Goal: Transaction & Acquisition: Obtain resource

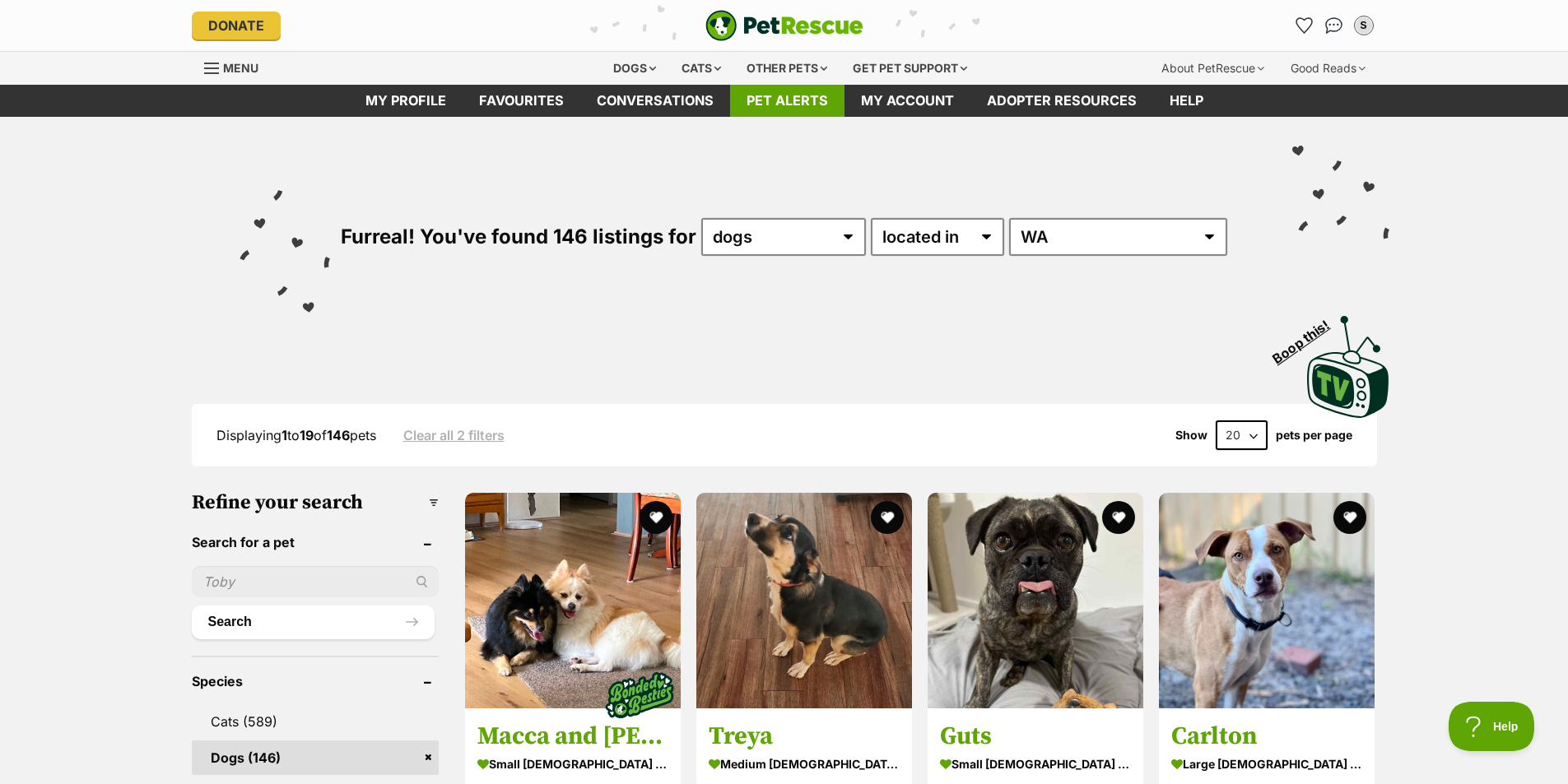
click at [788, 104] on link "Pet alerts" at bounding box center [787, 100] width 114 height 32
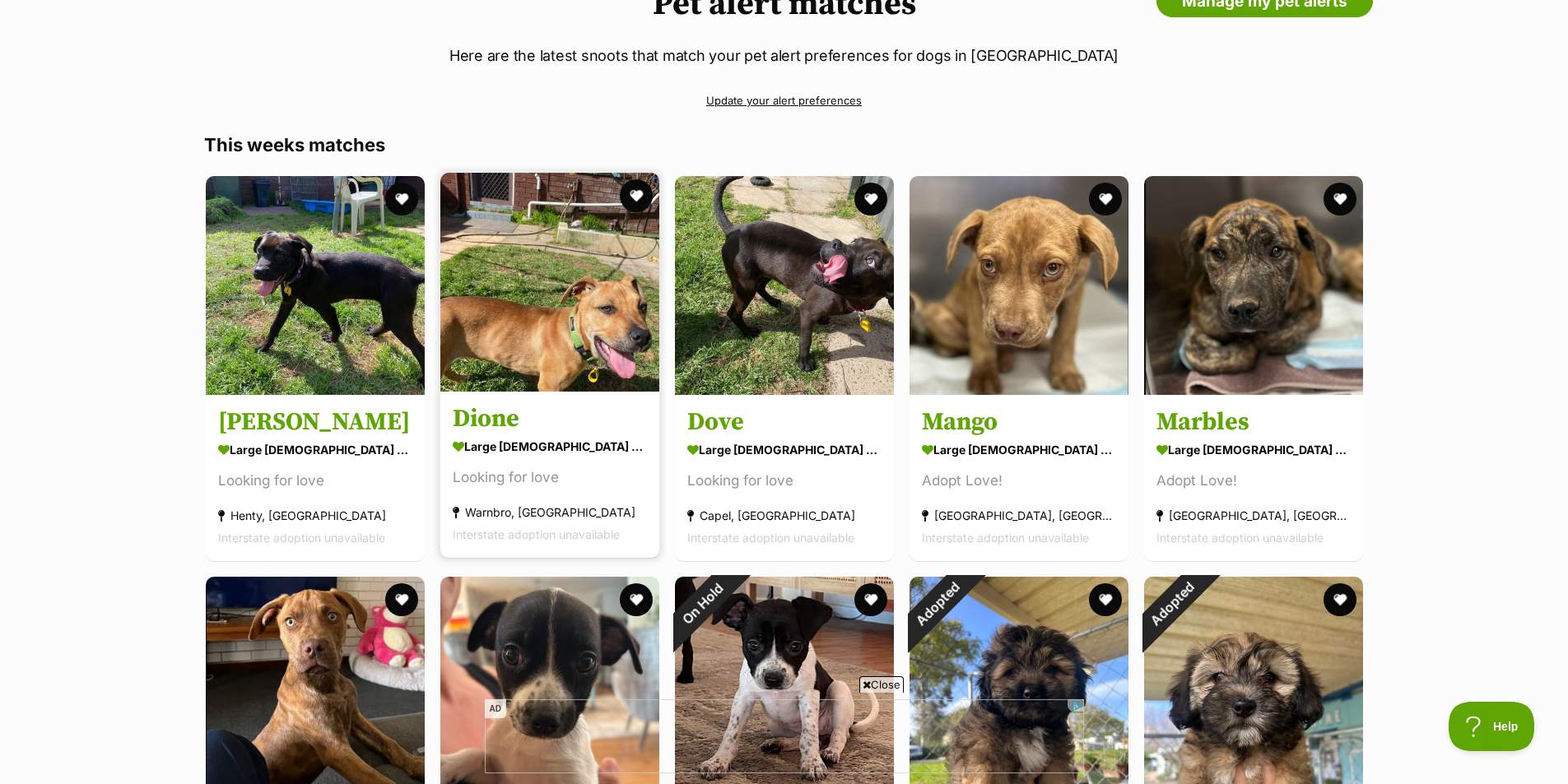
click at [540, 275] on img at bounding box center [550, 283] width 219 height 219
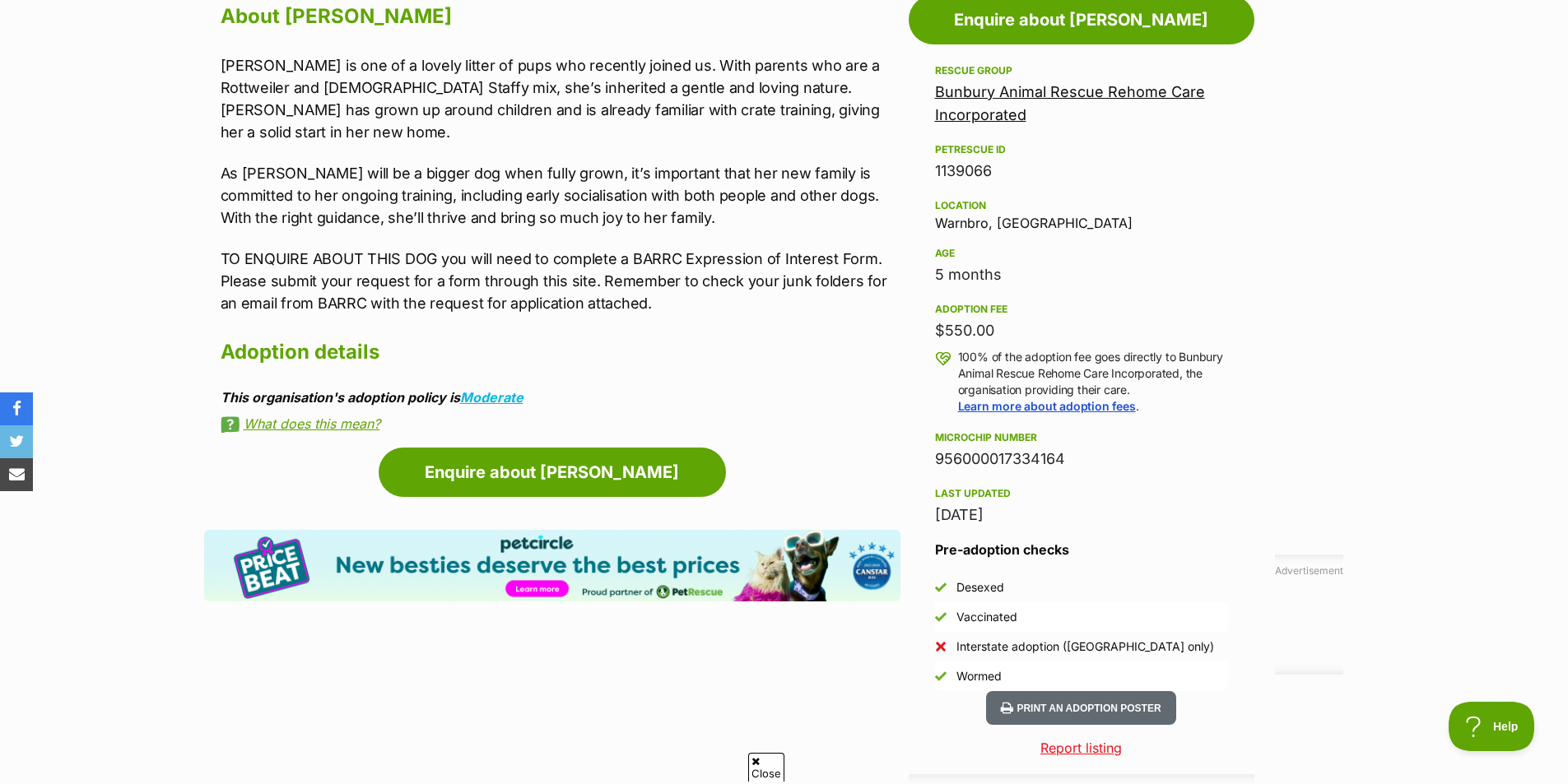
scroll to position [390, 0]
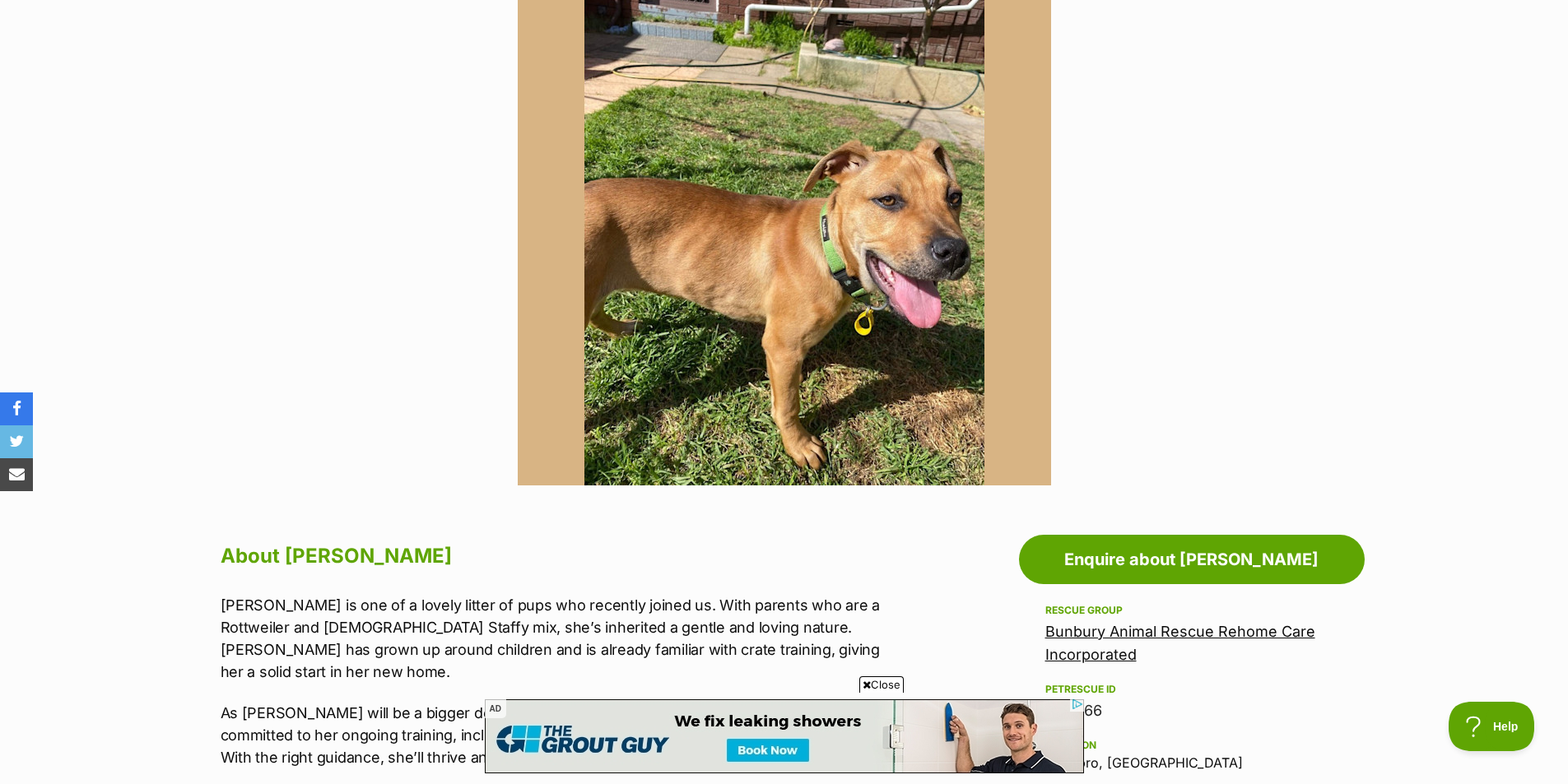
drag, startPoint x: 809, startPoint y: 656, endPoint x: 804, endPoint y: 612, distance: 44.3
drag, startPoint x: 807, startPoint y: 609, endPoint x: 770, endPoint y: 206, distance: 404.7
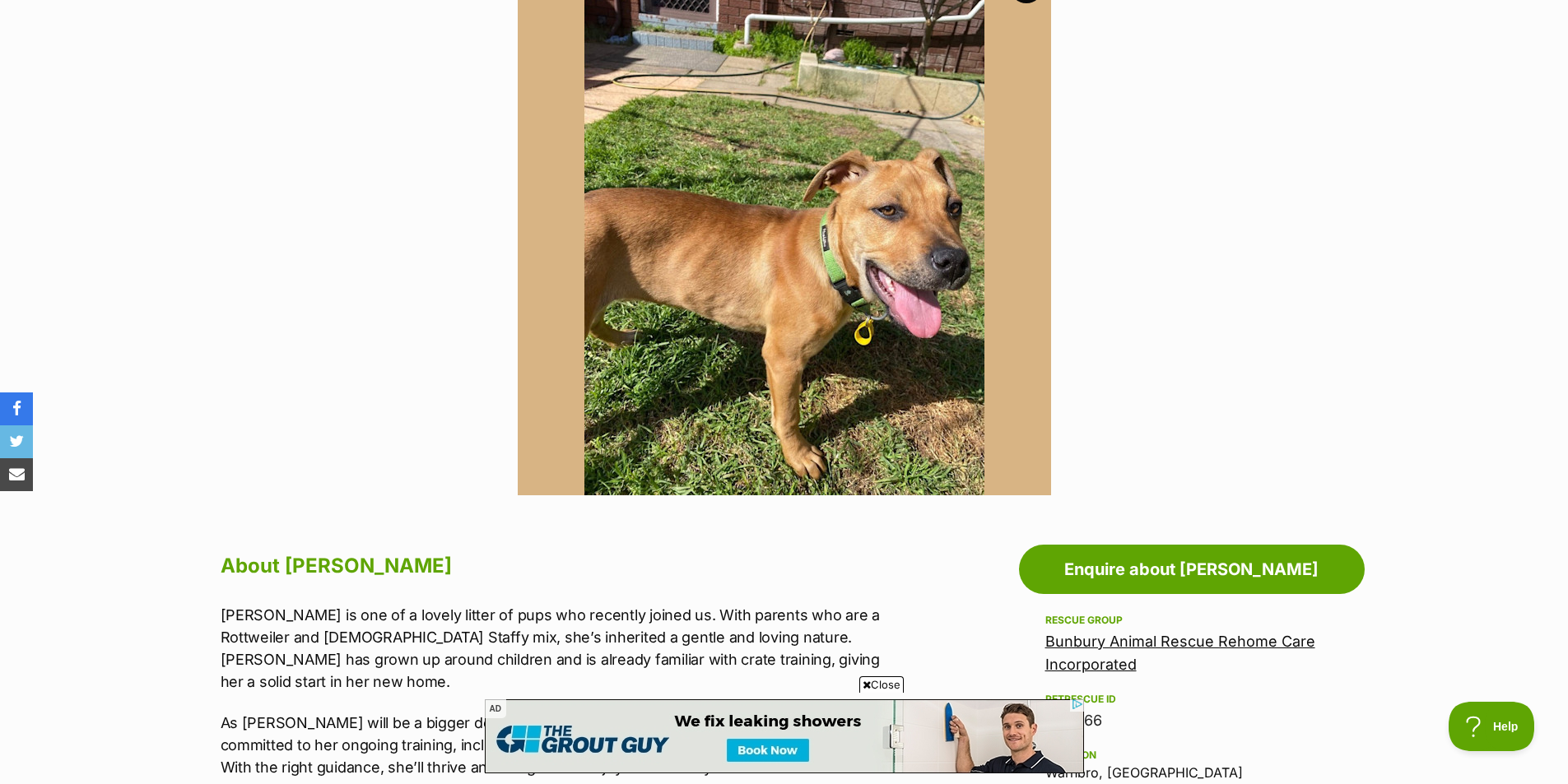
drag, startPoint x: 282, startPoint y: 647, endPoint x: 385, endPoint y: 134, distance: 523.2
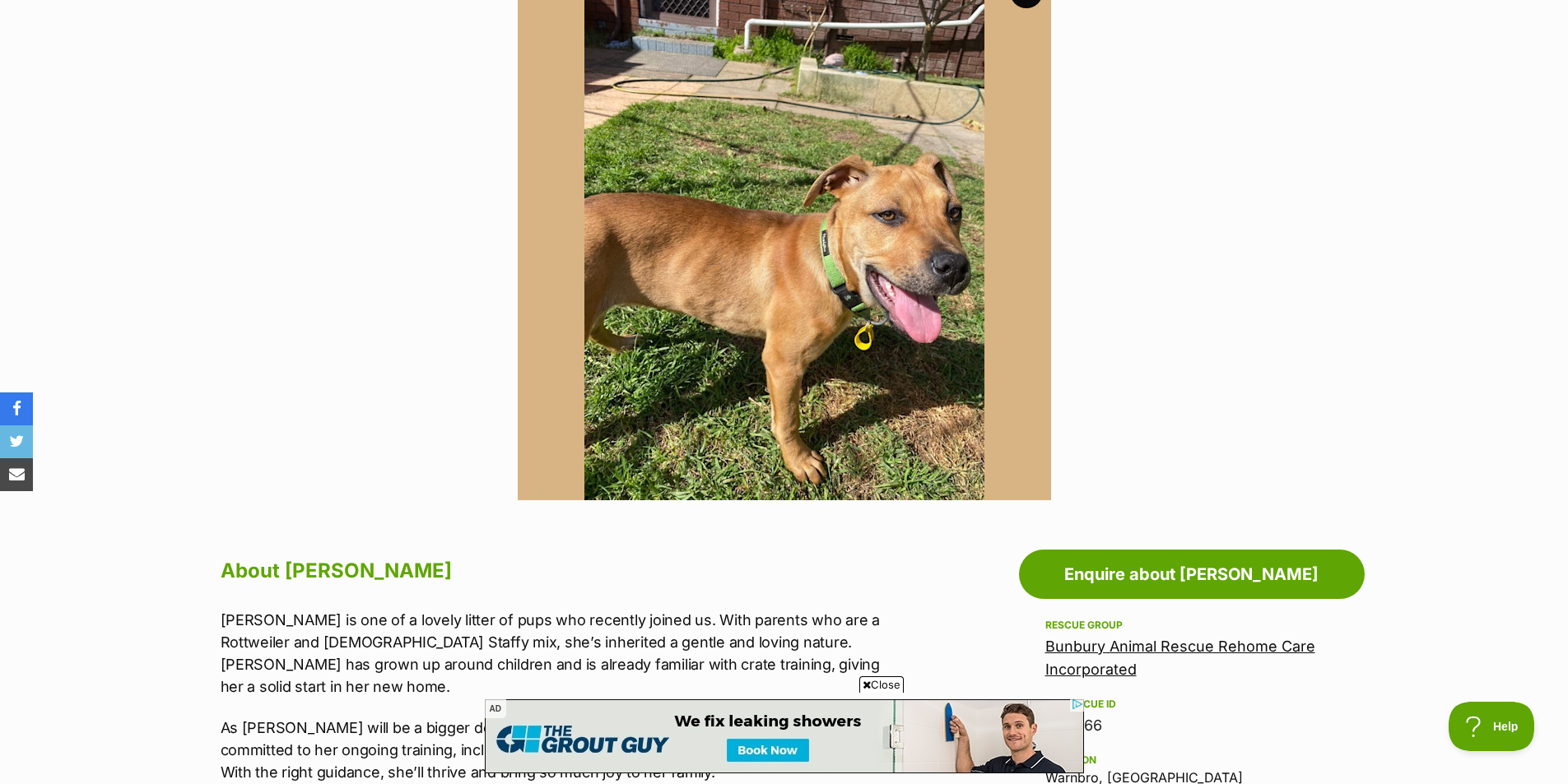
scroll to position [0, 0]
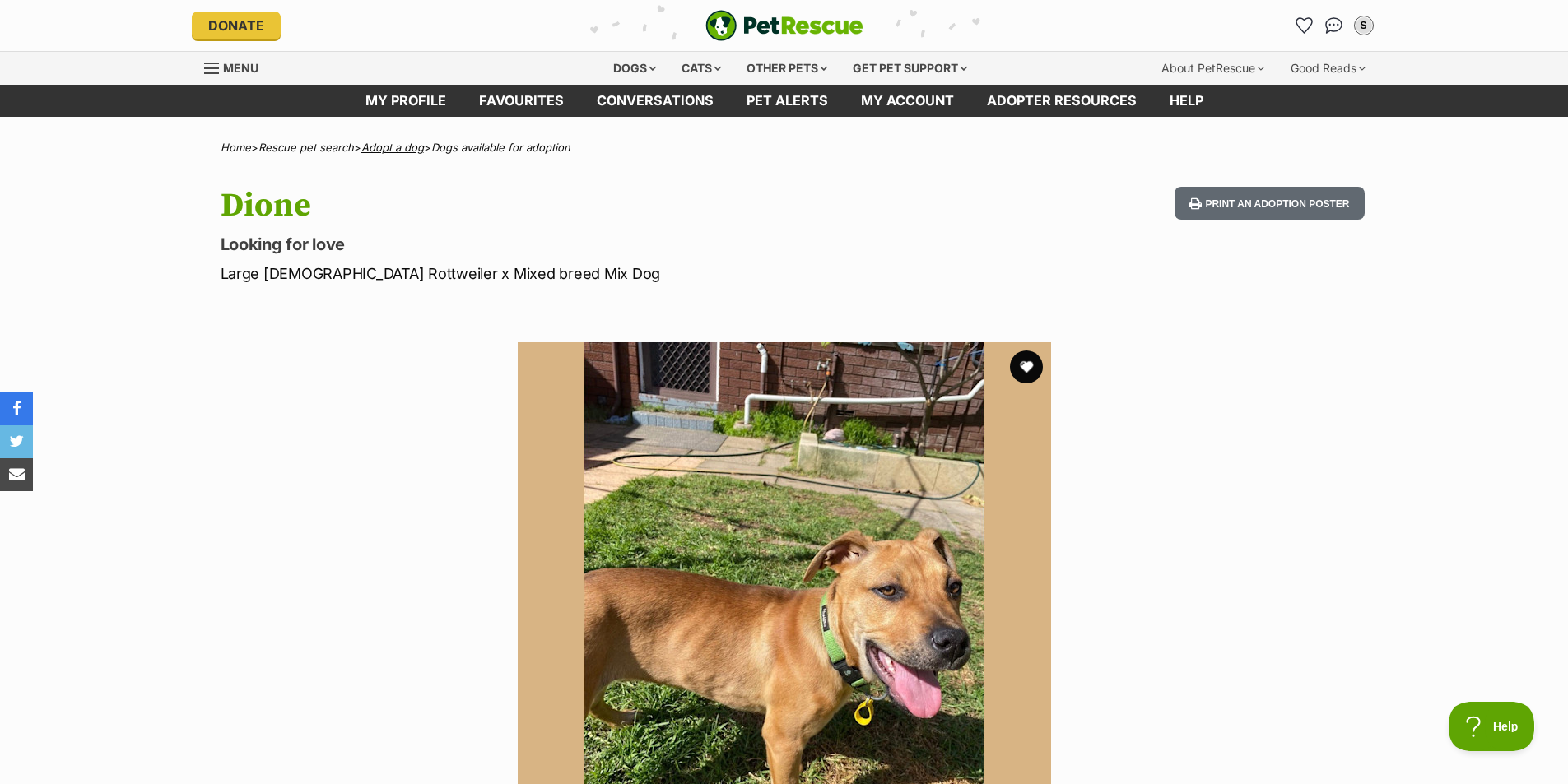
click at [406, 153] on link "Adopt a dog" at bounding box center [392, 147] width 63 height 13
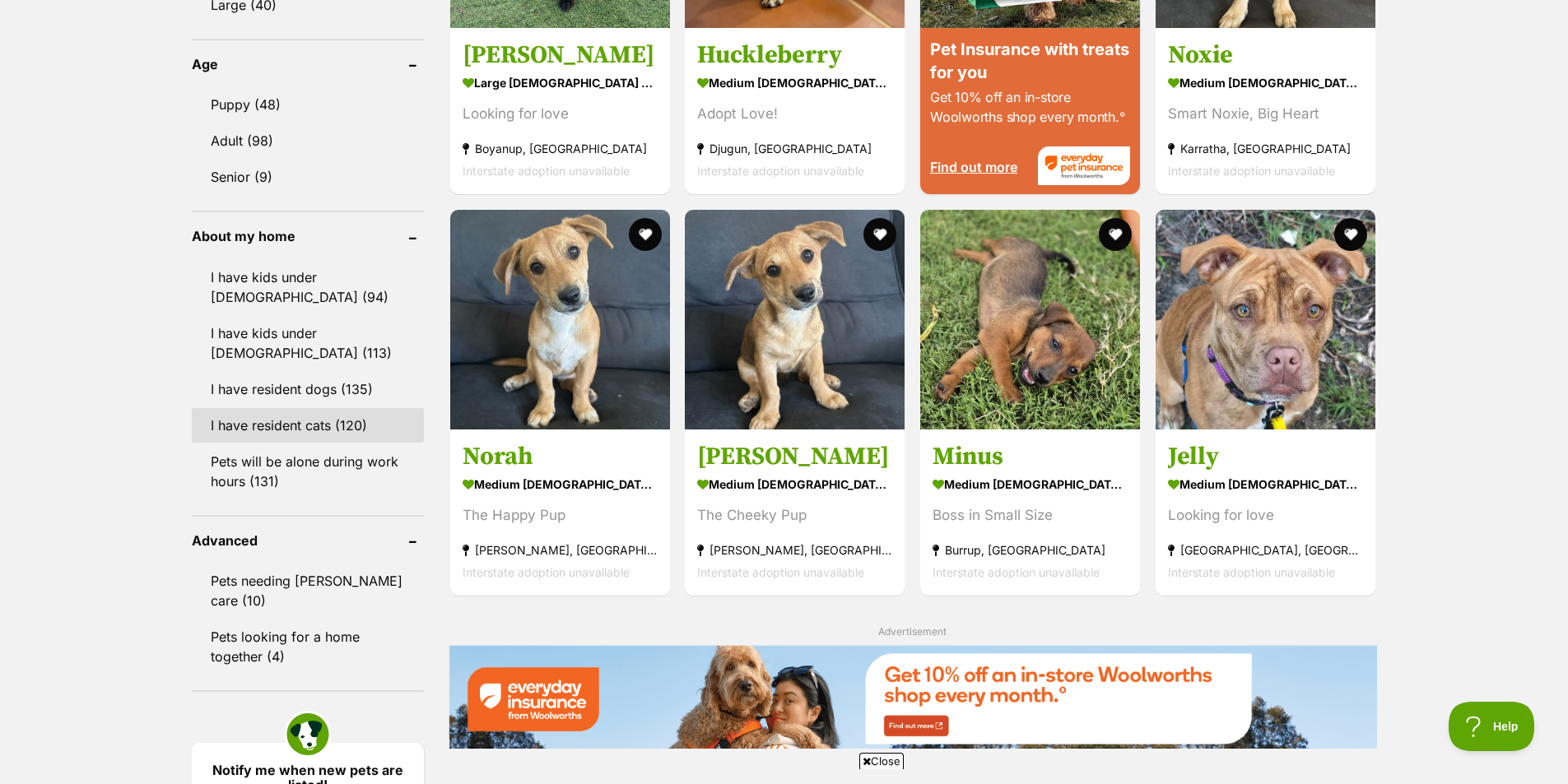
click at [322, 420] on link "I have resident cats (120)" at bounding box center [308, 426] width 232 height 35
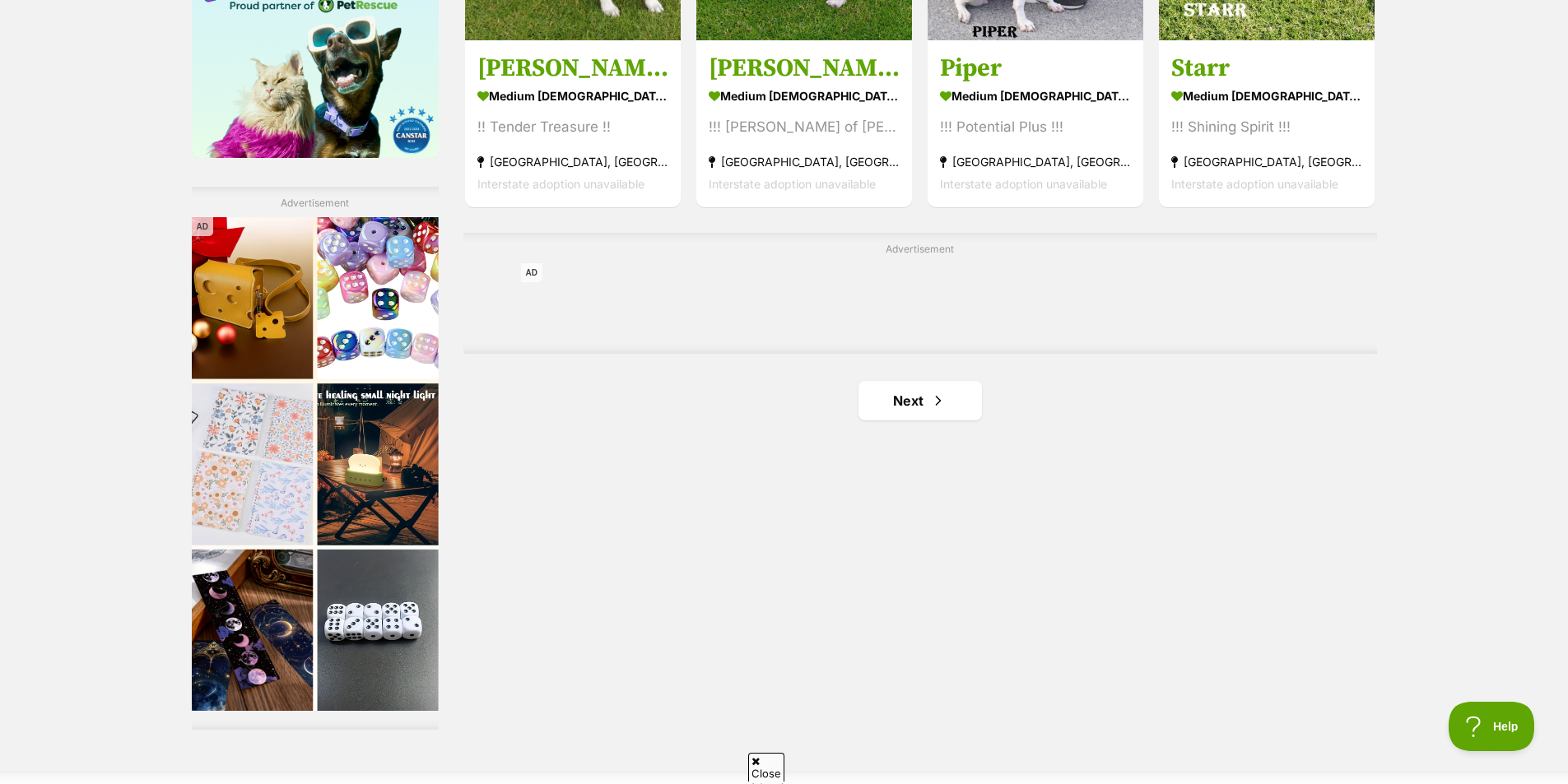
scroll to position [2634, 0]
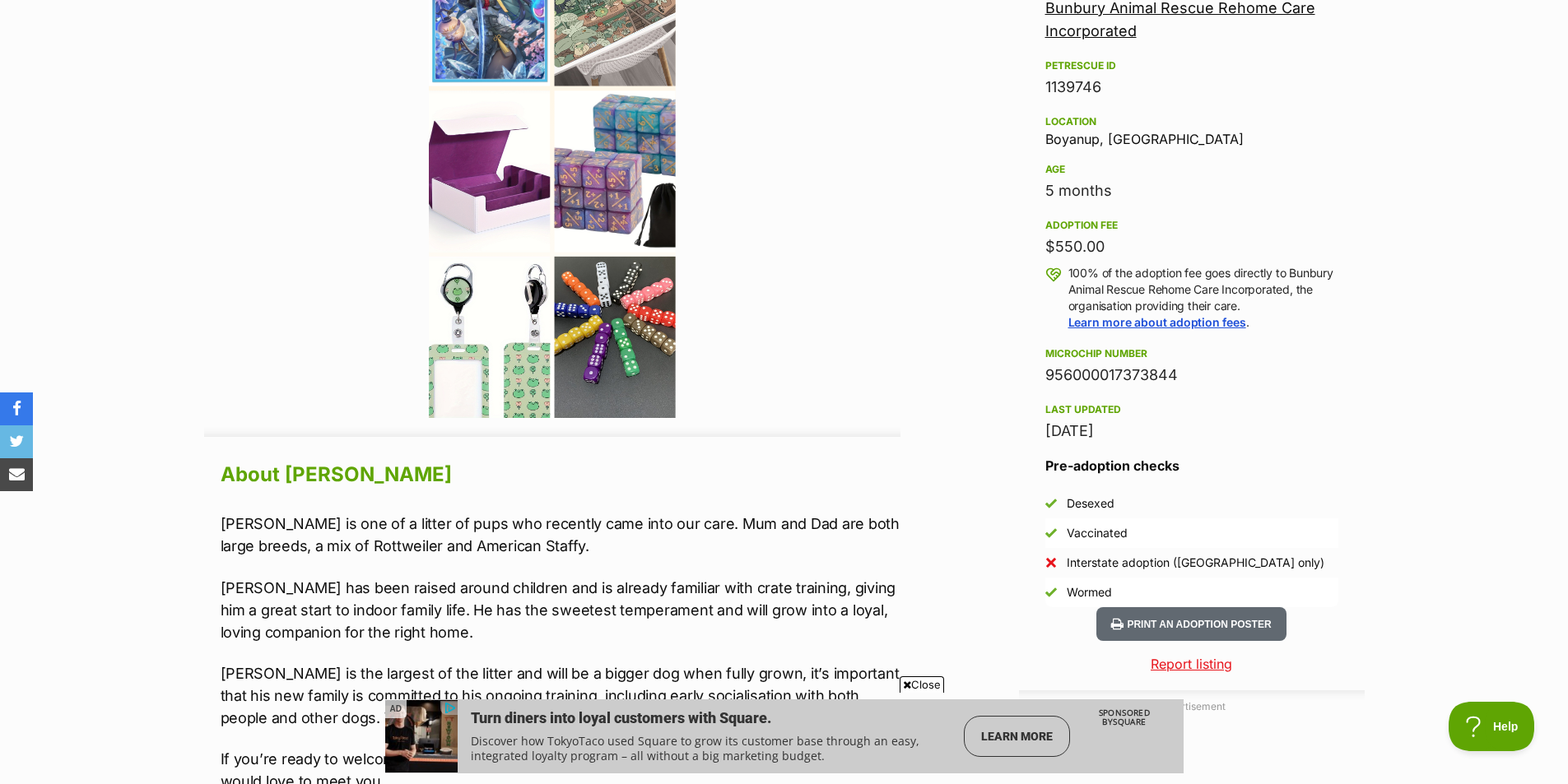
scroll to position [1316, 0]
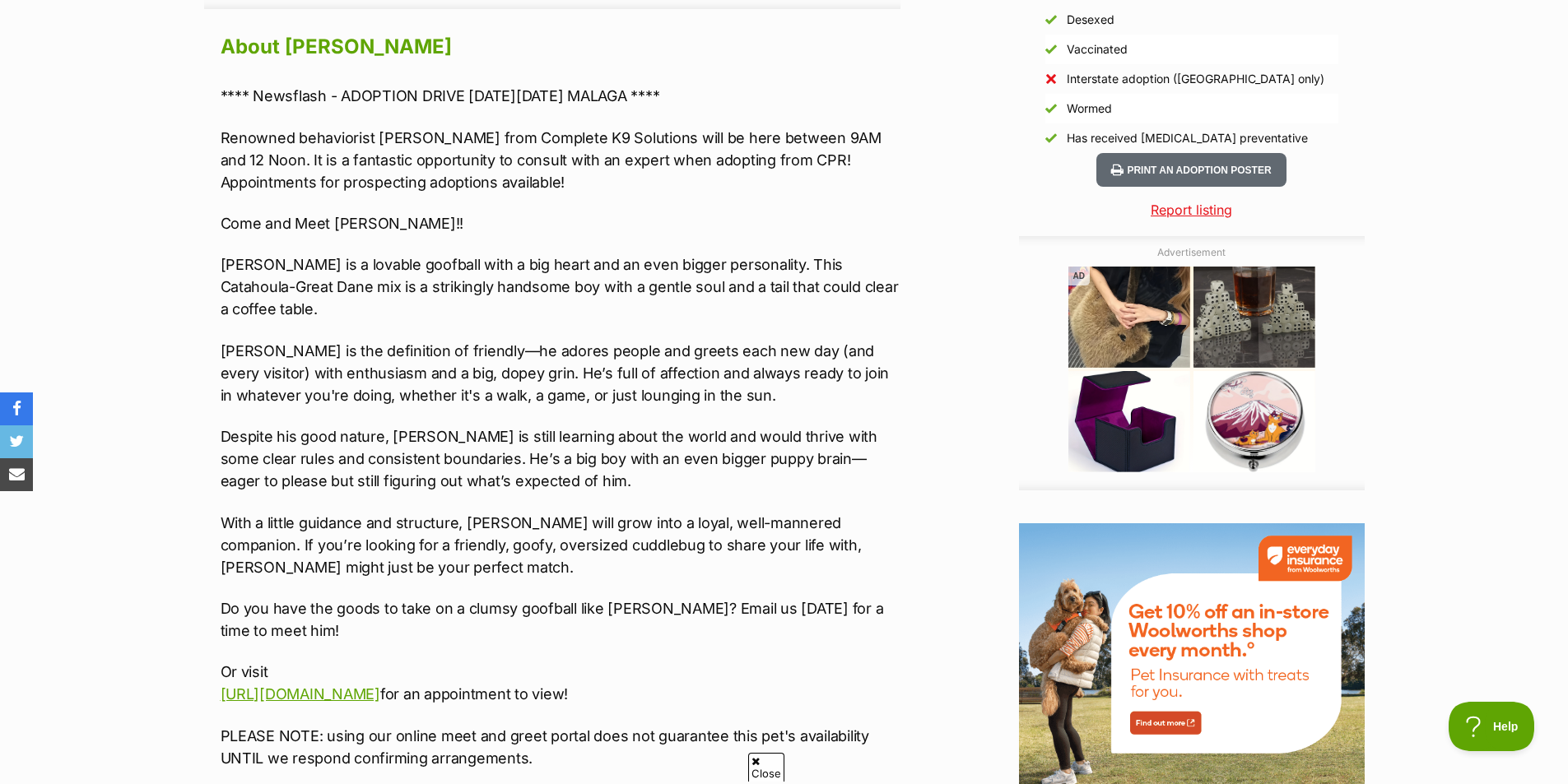
scroll to position [1481, 0]
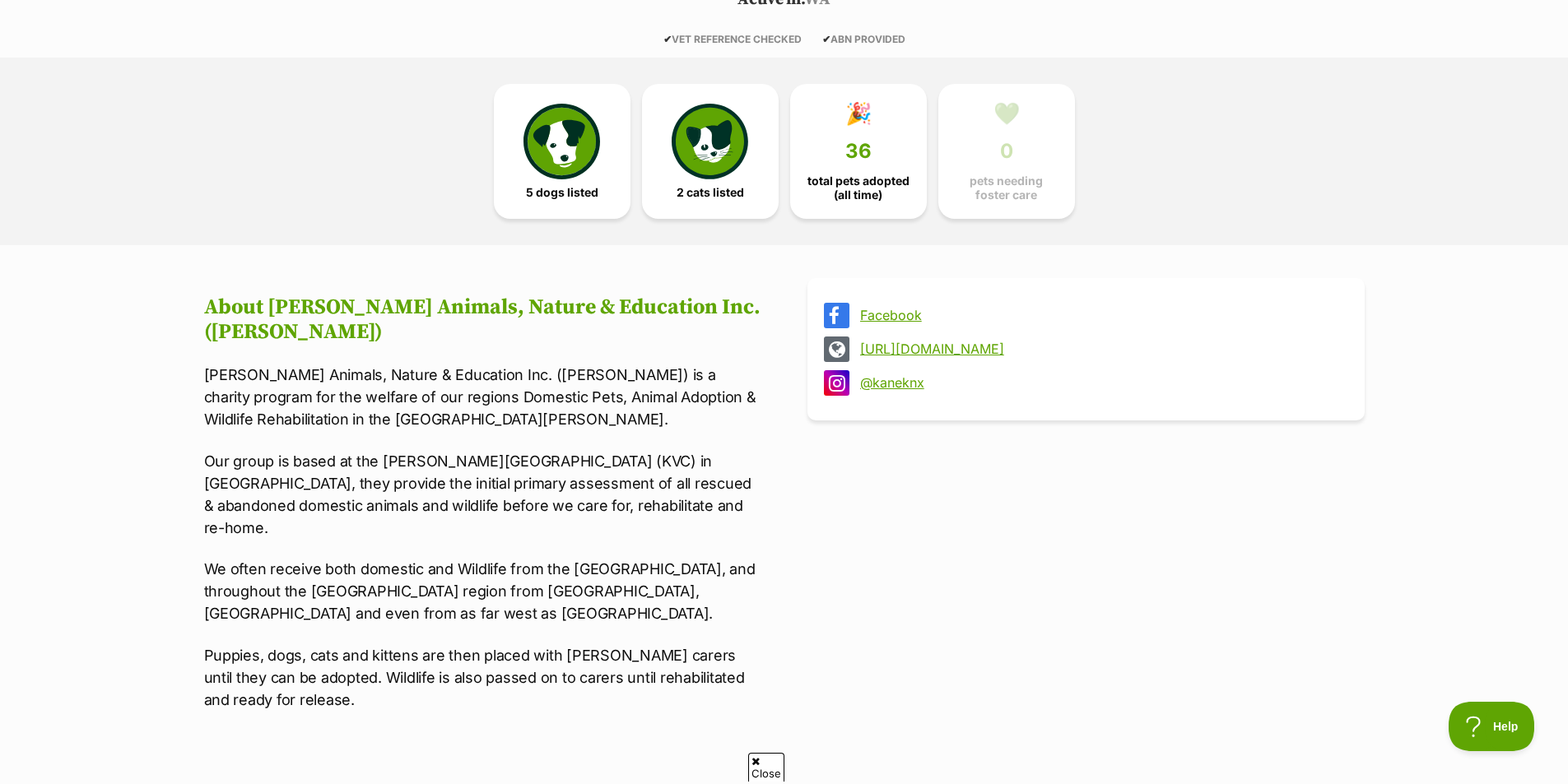
scroll to position [247, 0]
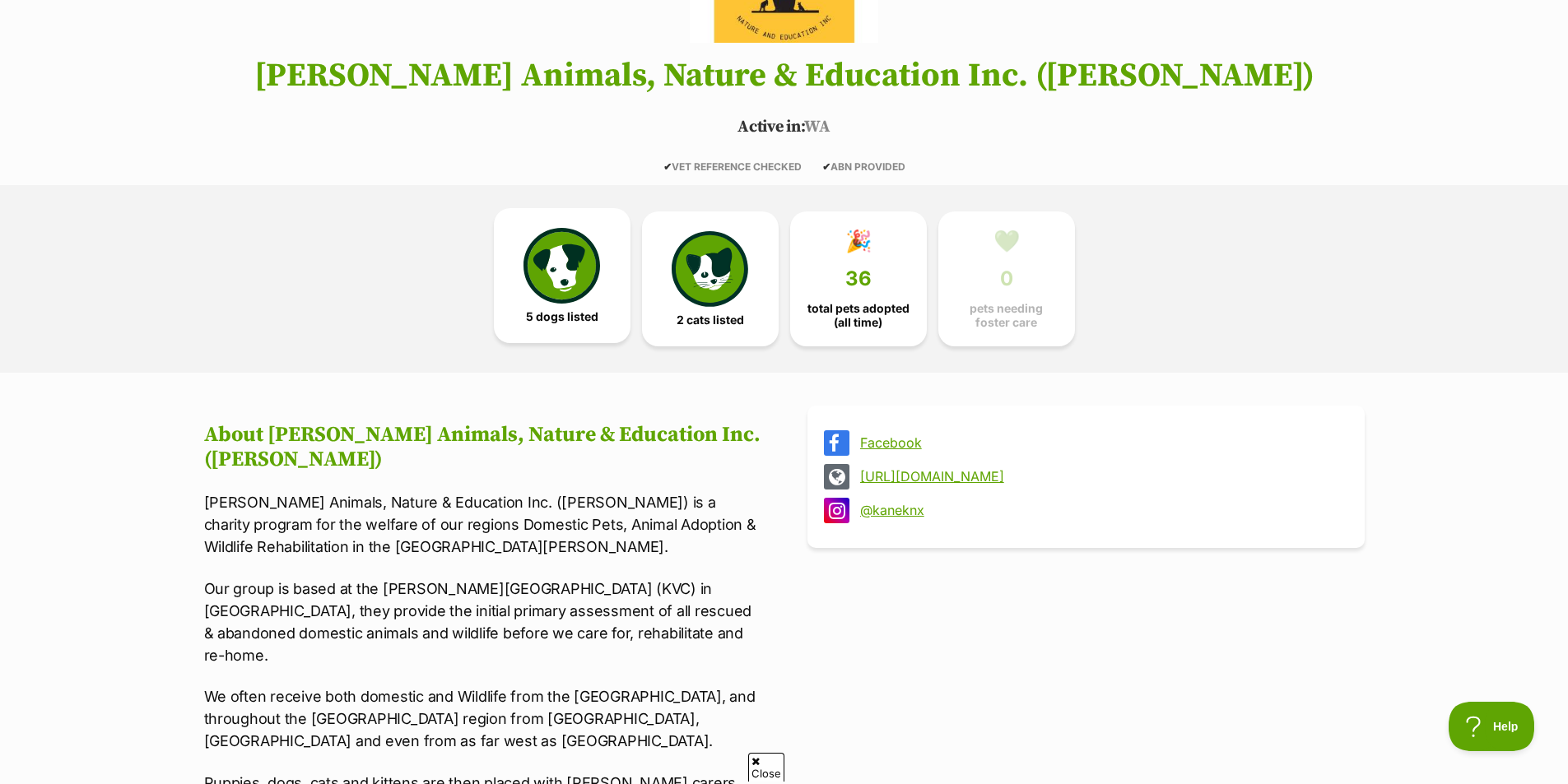
click at [559, 250] on img at bounding box center [561, 265] width 76 height 76
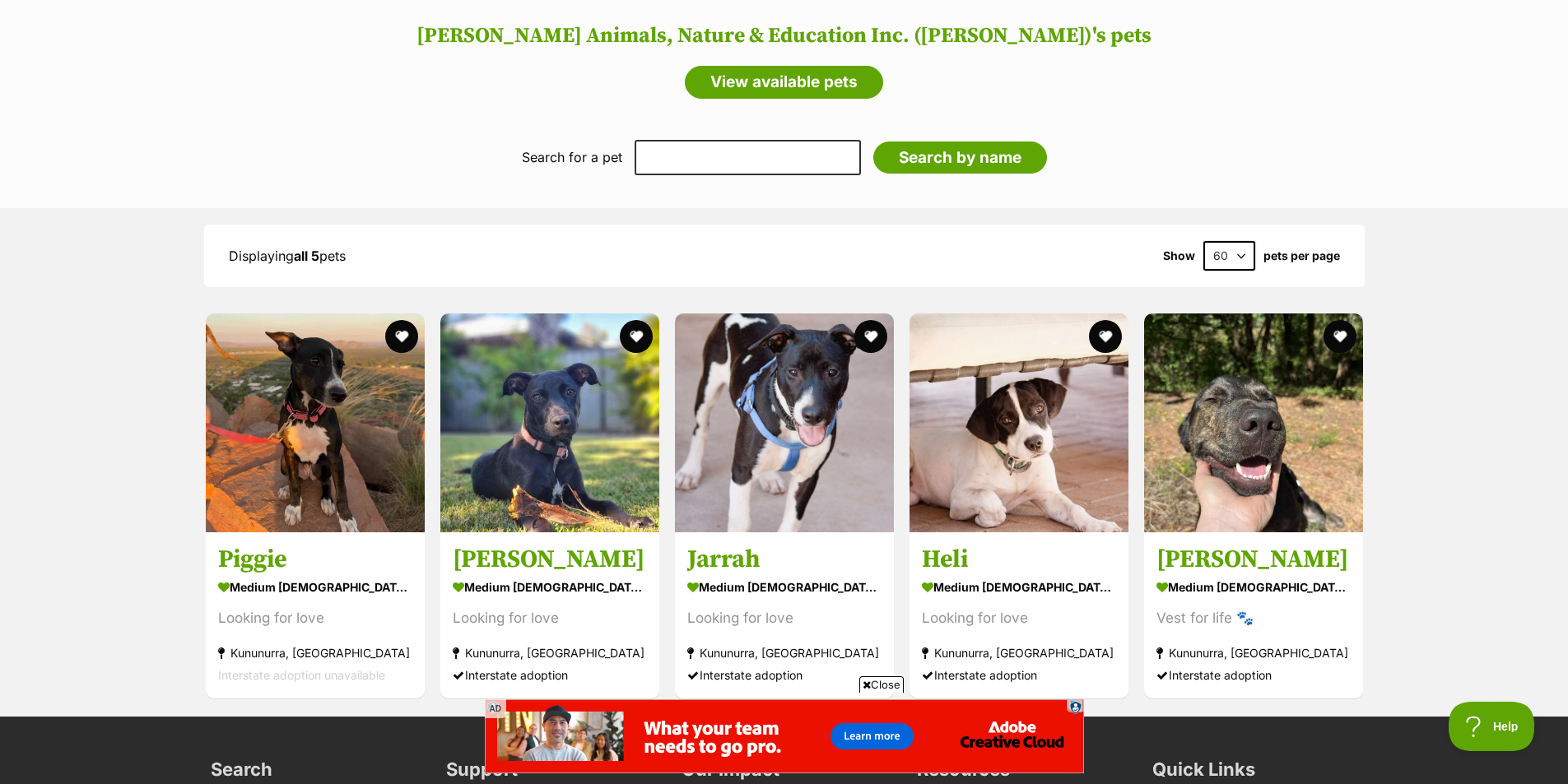
drag, startPoint x: 606, startPoint y: 197, endPoint x: 586, endPoint y: -55, distance: 252.8
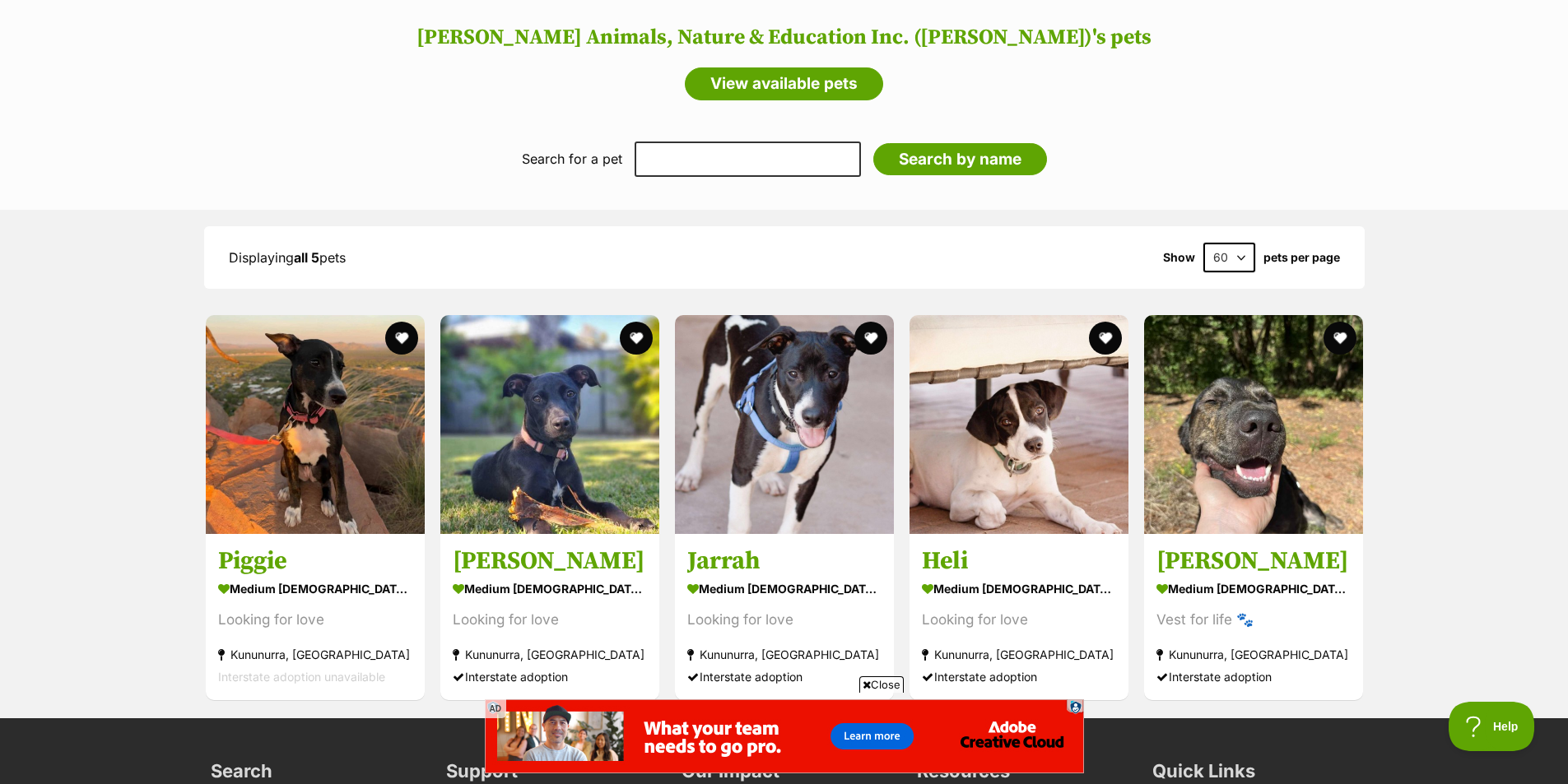
drag, startPoint x: 731, startPoint y: 208, endPoint x: 726, endPoint y: -72, distance: 280.0
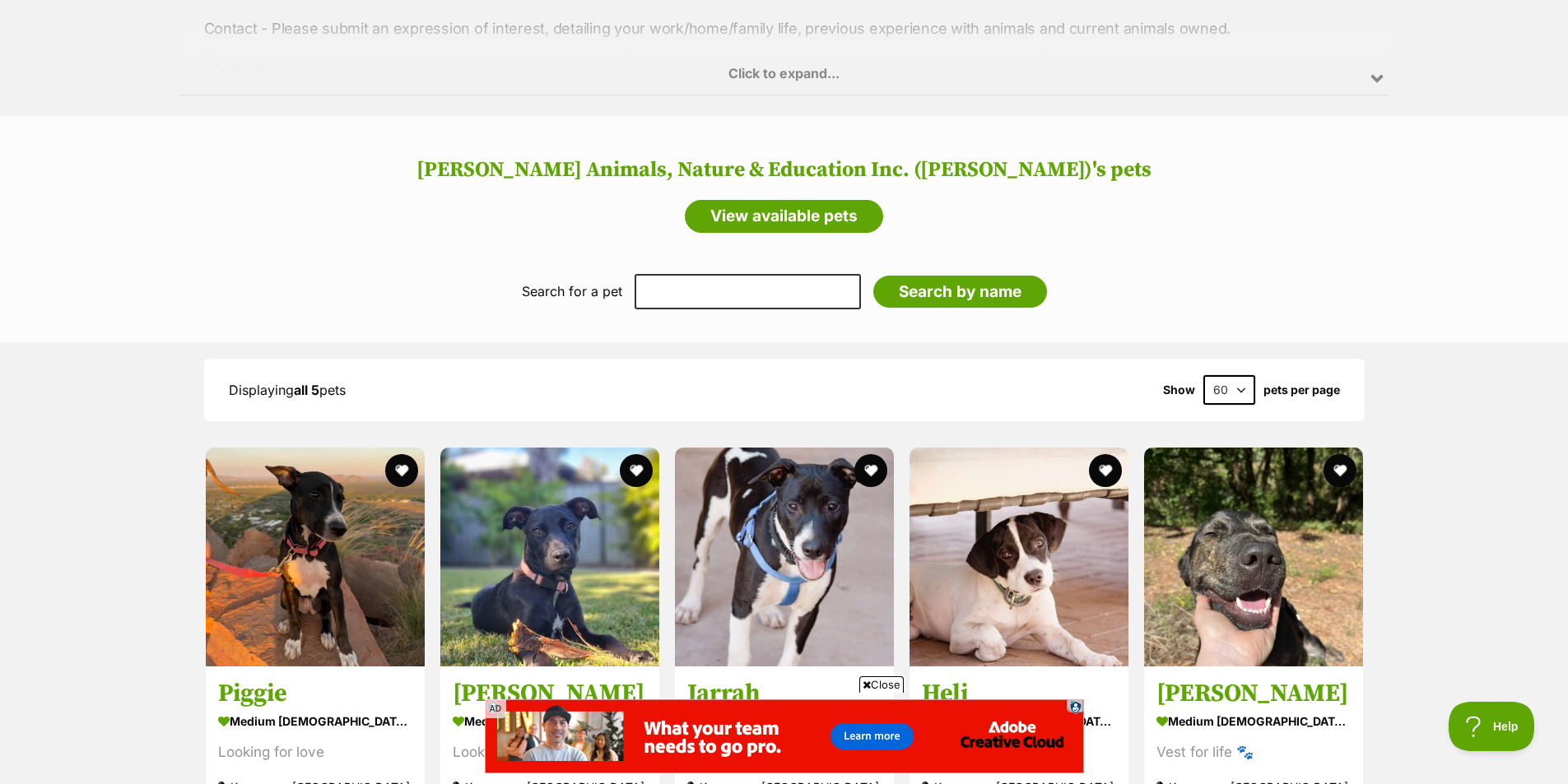
scroll to position [0, 0]
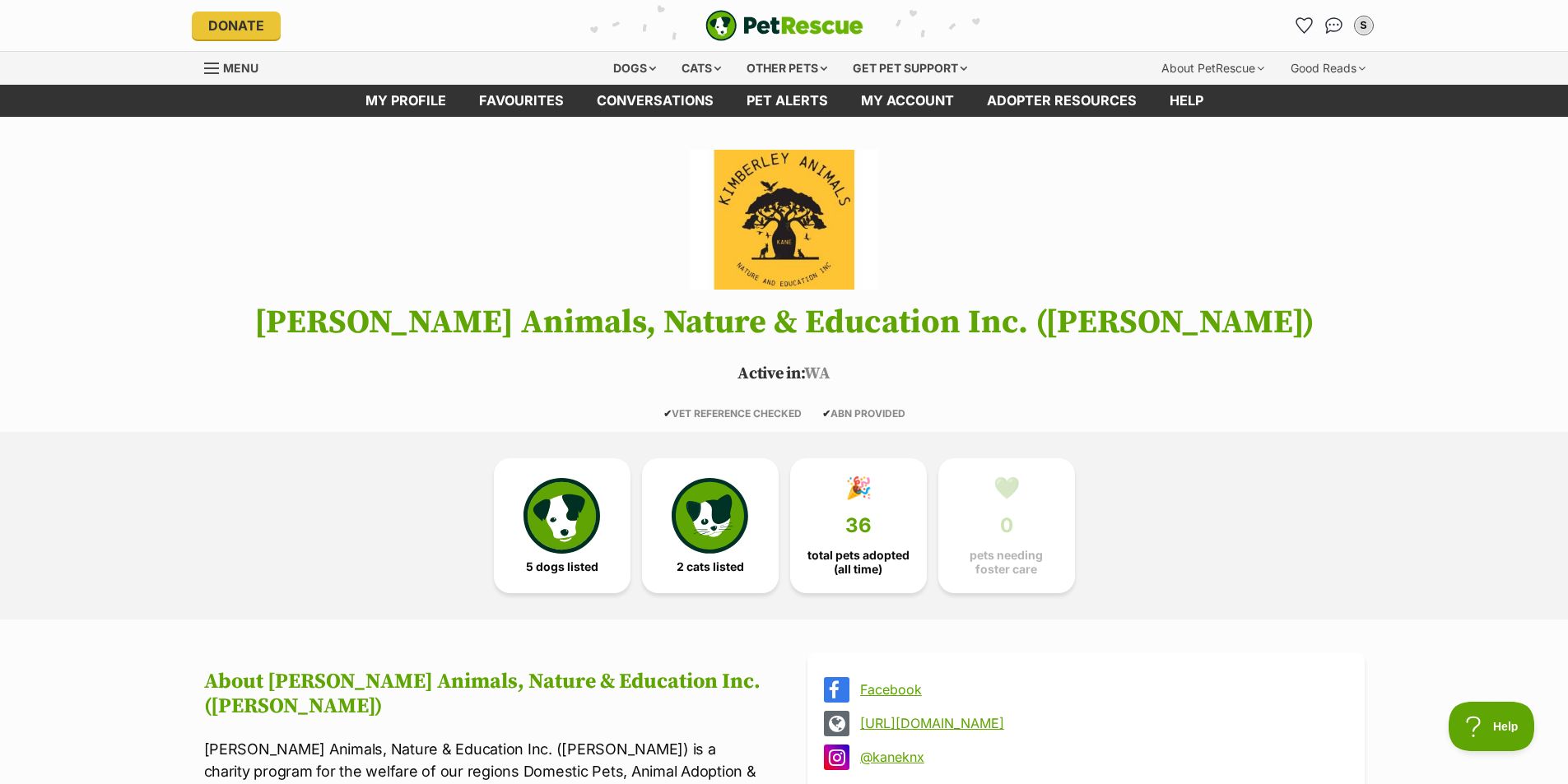
drag, startPoint x: 1487, startPoint y: 450, endPoint x: 1299, endPoint y: 105, distance: 392.9
click at [777, 89] on link "Pet alerts" at bounding box center [787, 100] width 114 height 32
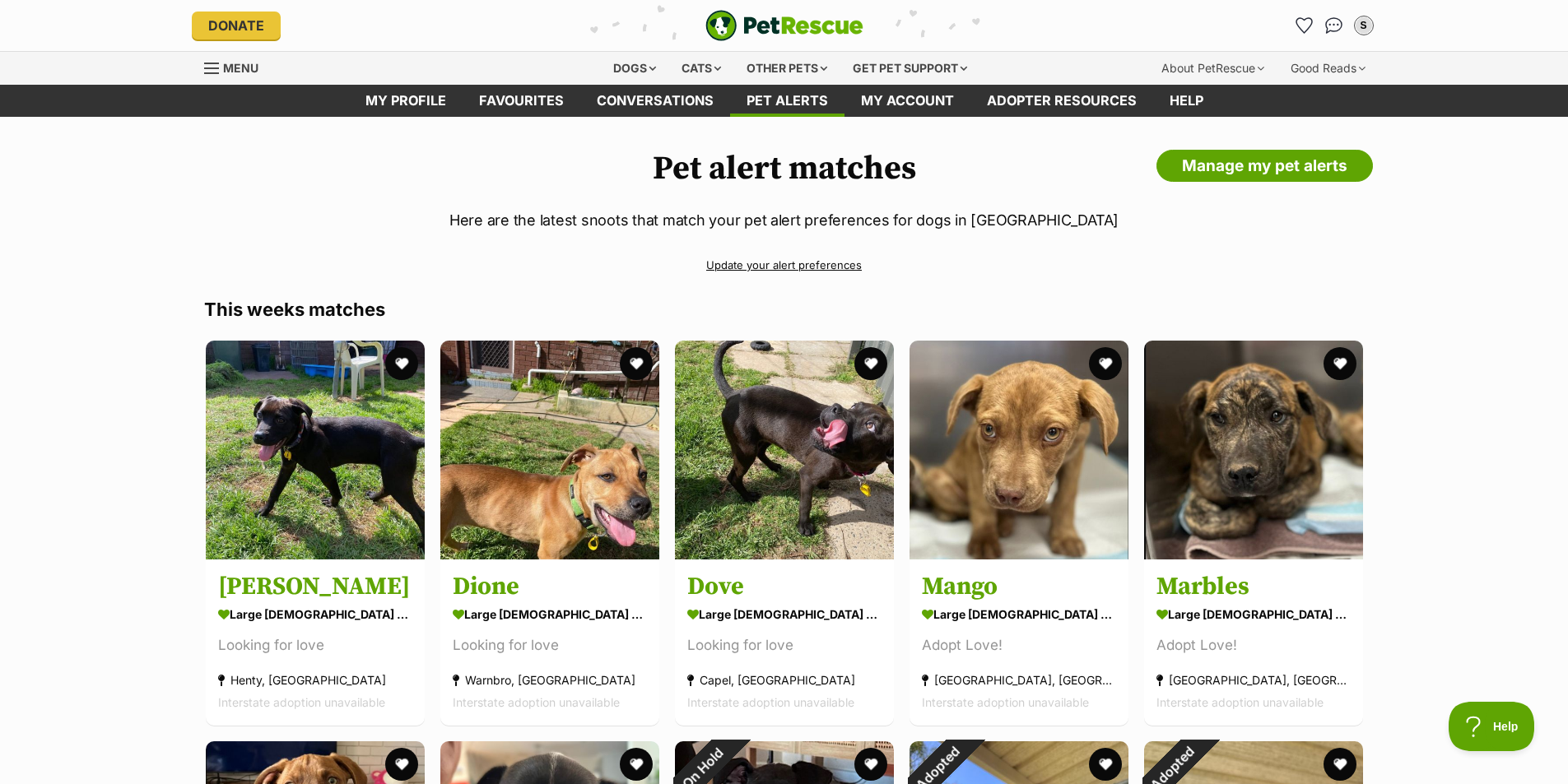
drag, startPoint x: 123, startPoint y: 468, endPoint x: 271, endPoint y: -26, distance: 515.7
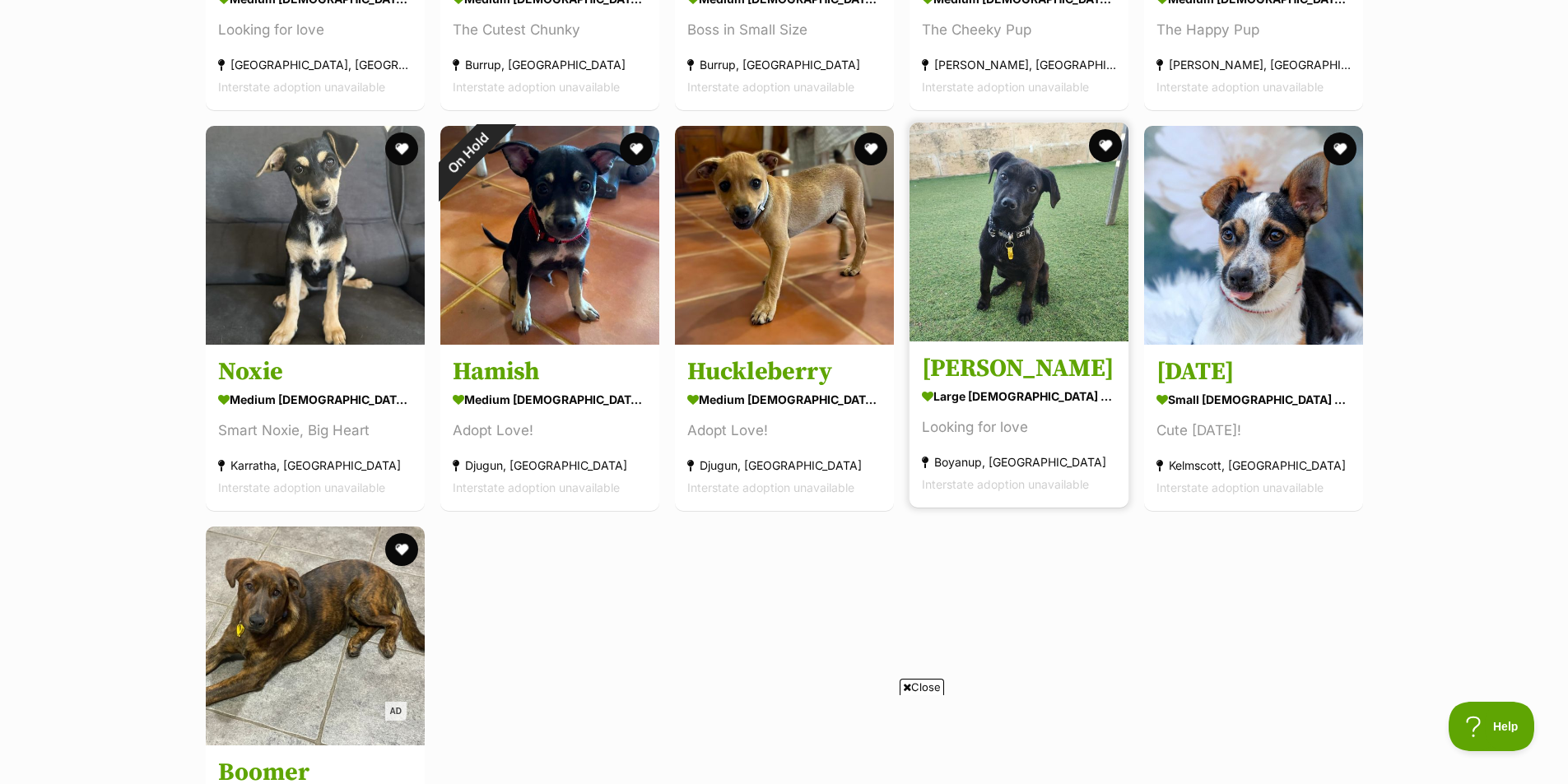
scroll to position [1481, 0]
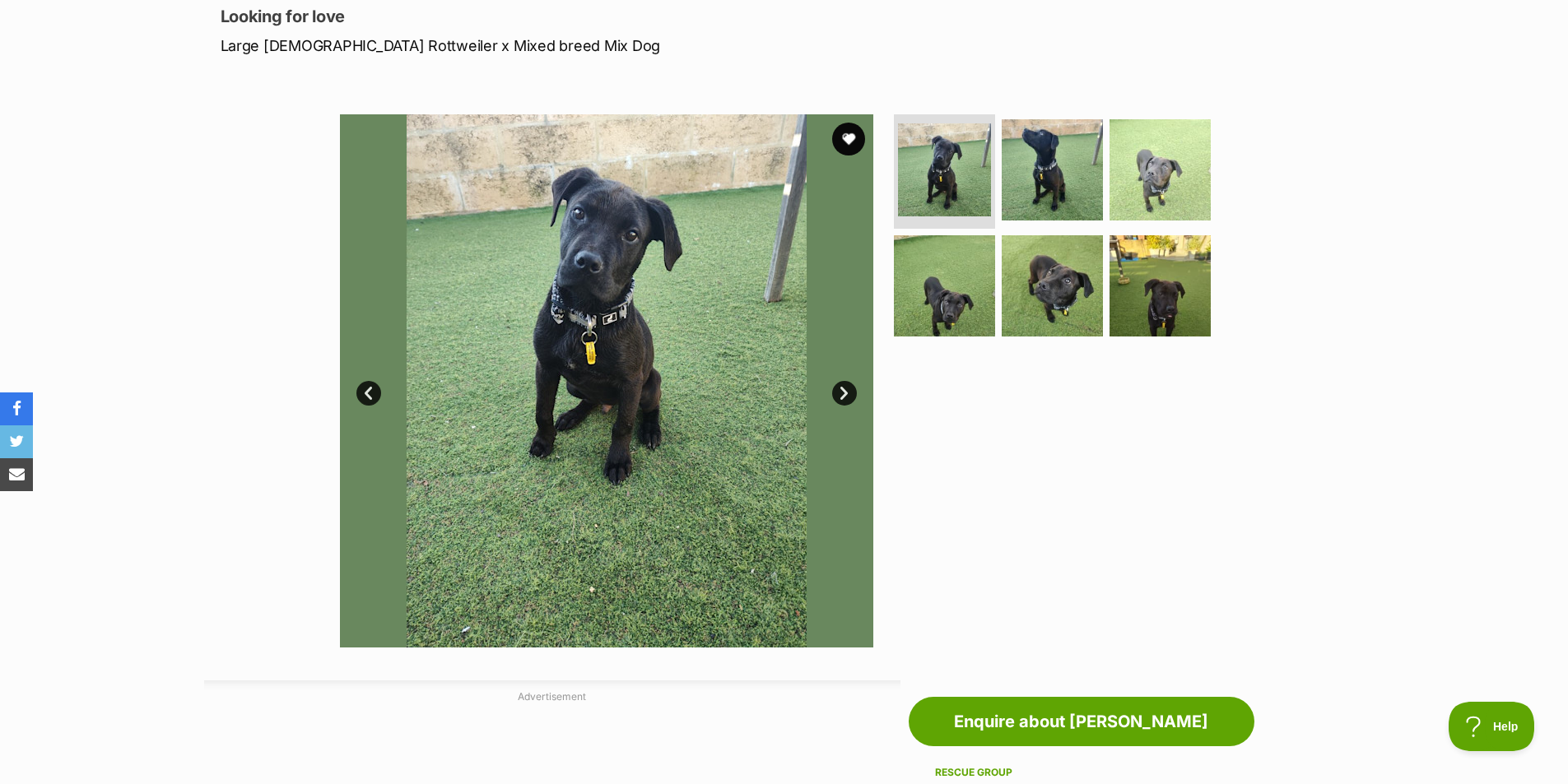
scroll to position [36, 0]
